Goal: Transaction & Acquisition: Purchase product/service

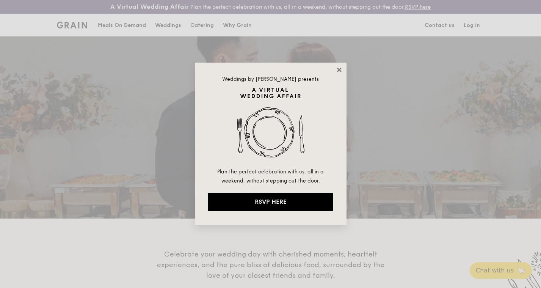
click at [339, 70] on icon at bounding box center [339, 69] width 4 height 4
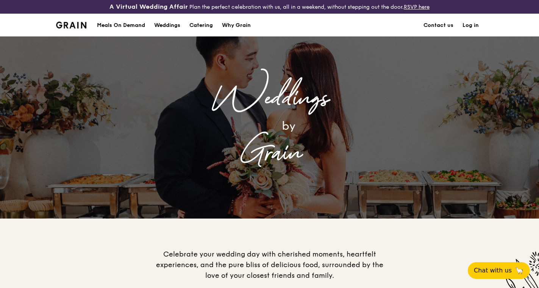
click at [122, 25] on div "Meals On Demand" at bounding box center [121, 25] width 48 height 23
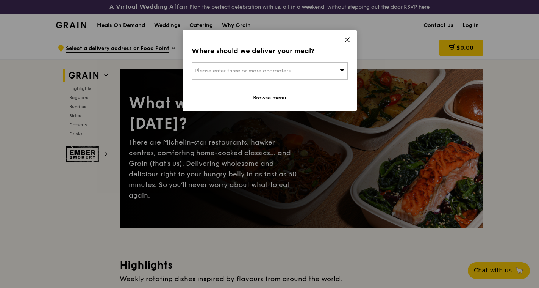
click at [340, 71] on icon at bounding box center [341, 70] width 5 height 6
click at [340, 71] on input "search" at bounding box center [269, 71] width 155 height 17
click at [350, 39] on div "Where should we deliver your meal? Please enter three or more characters Please…" at bounding box center [270, 70] width 174 height 80
click at [348, 40] on icon at bounding box center [347, 39] width 7 height 7
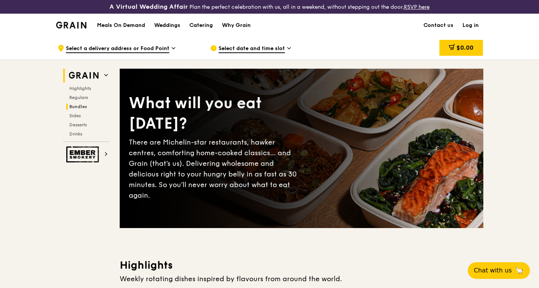
click at [77, 106] on span "Bundles" at bounding box center [78, 106] width 18 height 5
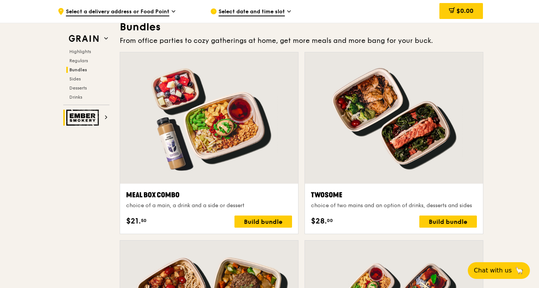
scroll to position [1112, 0]
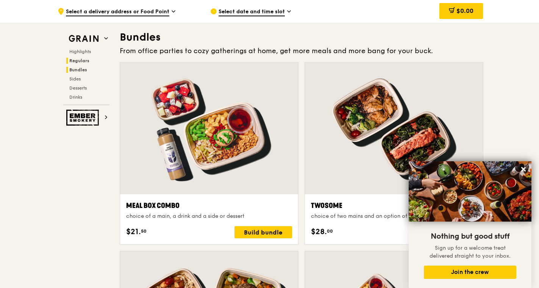
click at [76, 58] on span "Regulars" at bounding box center [79, 60] width 20 height 5
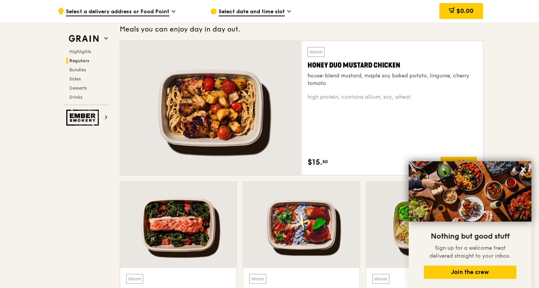
scroll to position [519, 0]
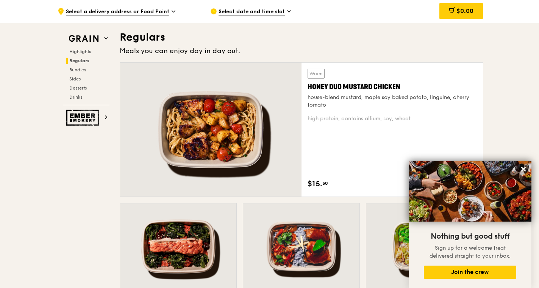
click at [73, 74] on div "Highlights Regulars Bundles Sides Desserts Drinks" at bounding box center [86, 74] width 46 height 52
click at [76, 70] on span "Bundles" at bounding box center [78, 69] width 18 height 5
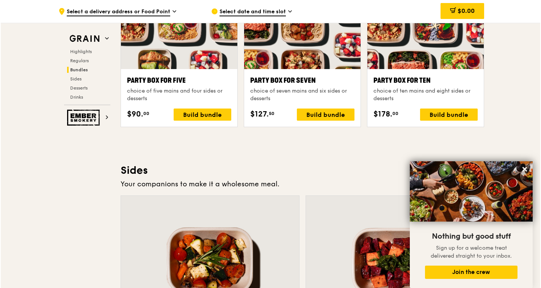
scroll to position [1604, 0]
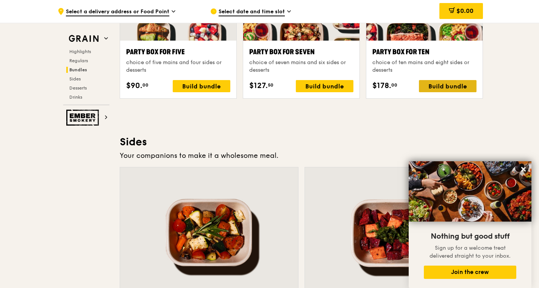
click at [447, 87] on div "Build bundle" at bounding box center [448, 86] width 58 height 12
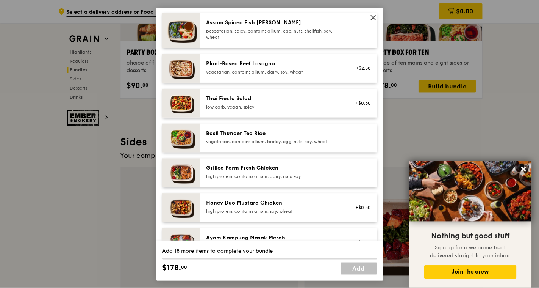
scroll to position [76, 0]
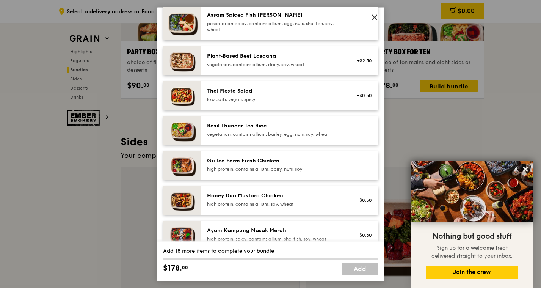
click at [371, 18] on icon at bounding box center [374, 17] width 7 height 7
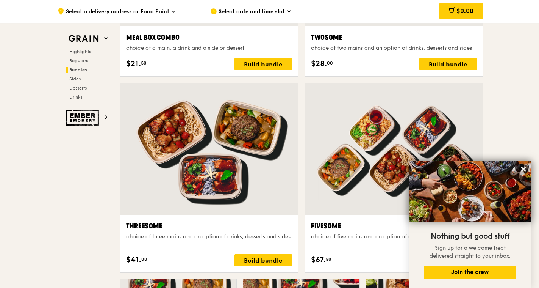
scroll to position [1226, 0]
